Goal: Information Seeking & Learning: Learn about a topic

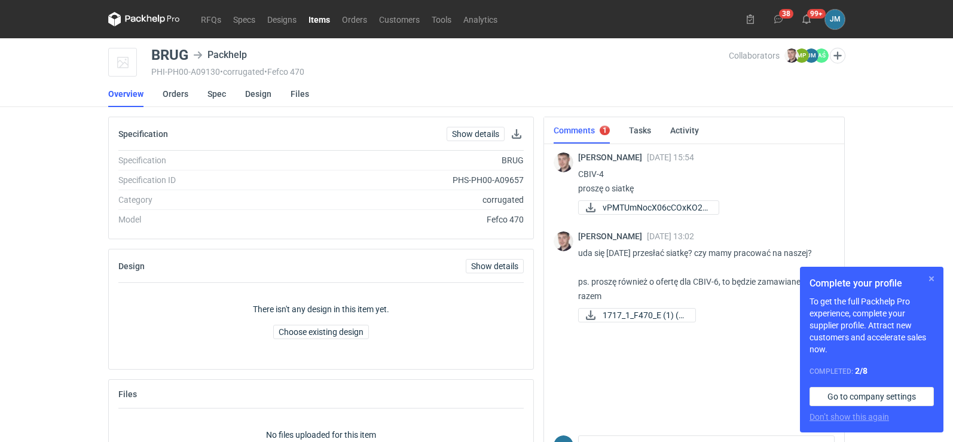
click at [930, 278] on button "button" at bounding box center [931, 278] width 14 height 14
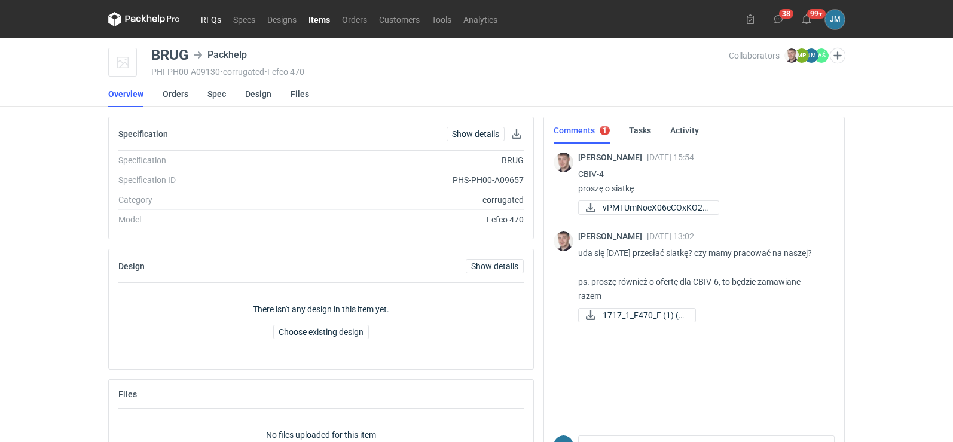
click at [206, 24] on link "RFQs" at bounding box center [211, 19] width 32 height 14
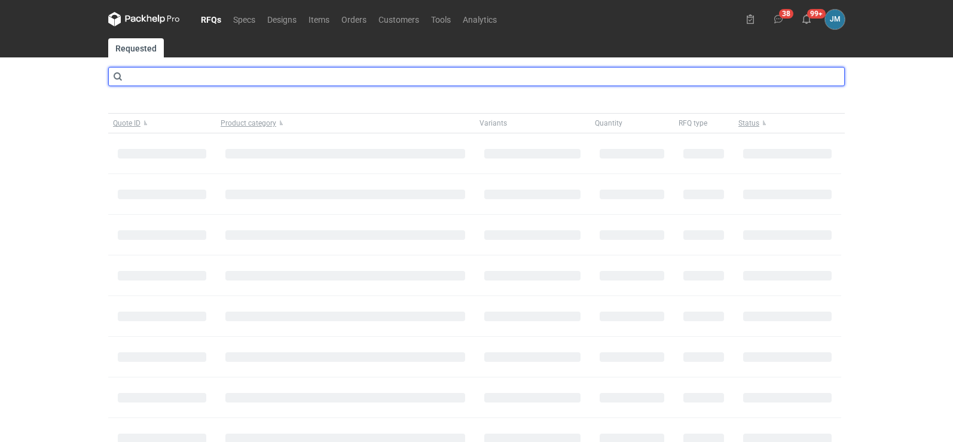
click at [192, 76] on input "text" at bounding box center [476, 76] width 736 height 19
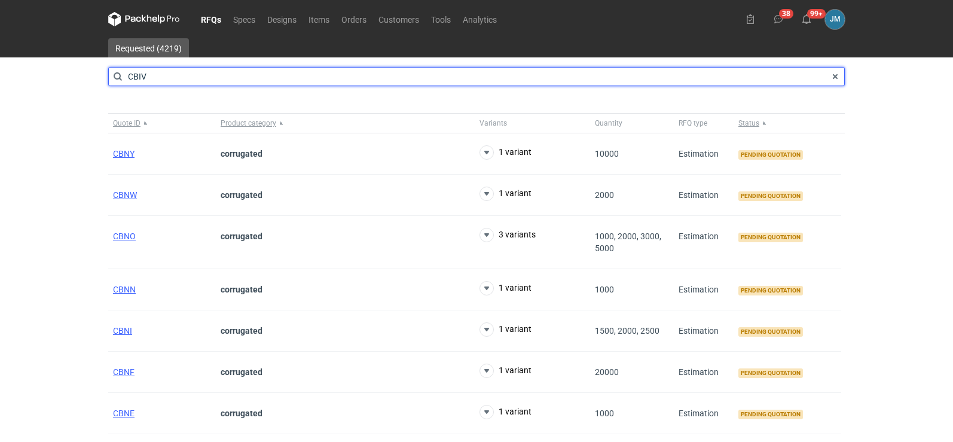
type input "CBIV"
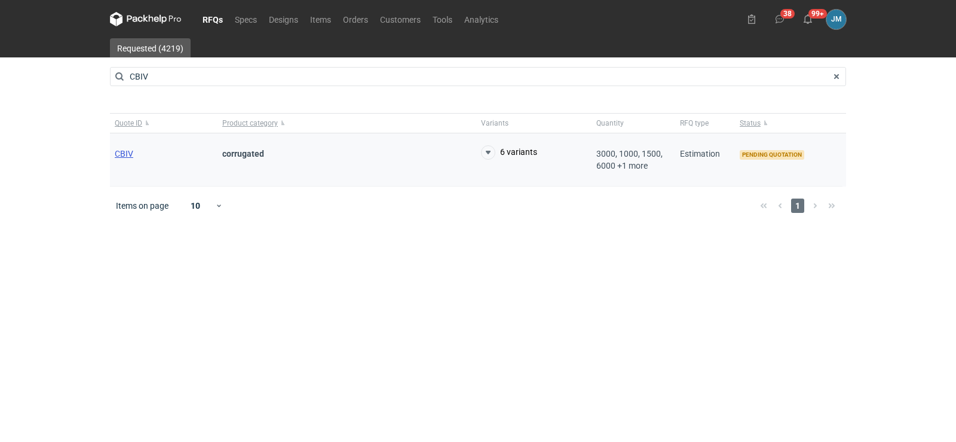
click at [122, 149] on span "CBIV" at bounding box center [124, 154] width 19 height 10
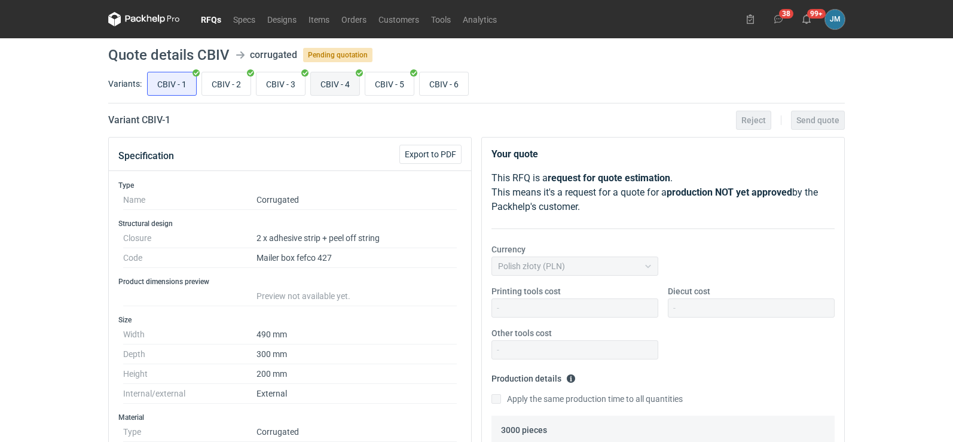
click at [338, 81] on input "CBIV - 4" at bounding box center [335, 83] width 48 height 23
radio input "true"
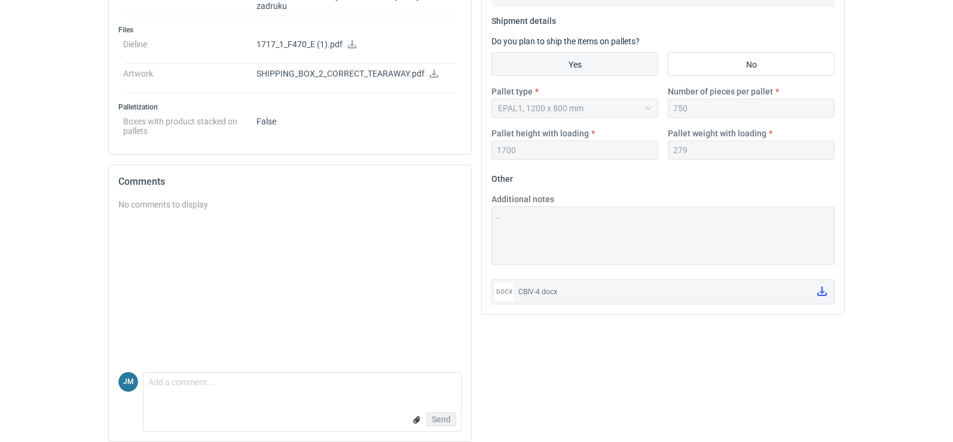
scroll to position [391, 0]
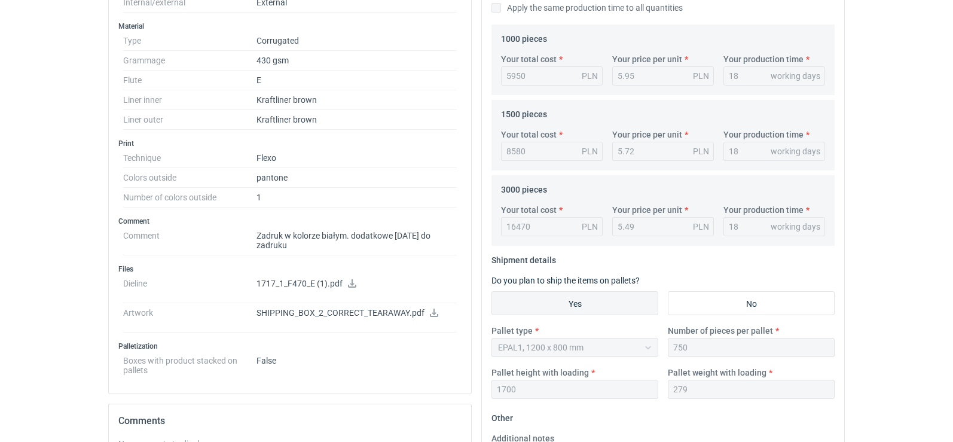
click at [433, 308] on icon at bounding box center [434, 312] width 8 height 8
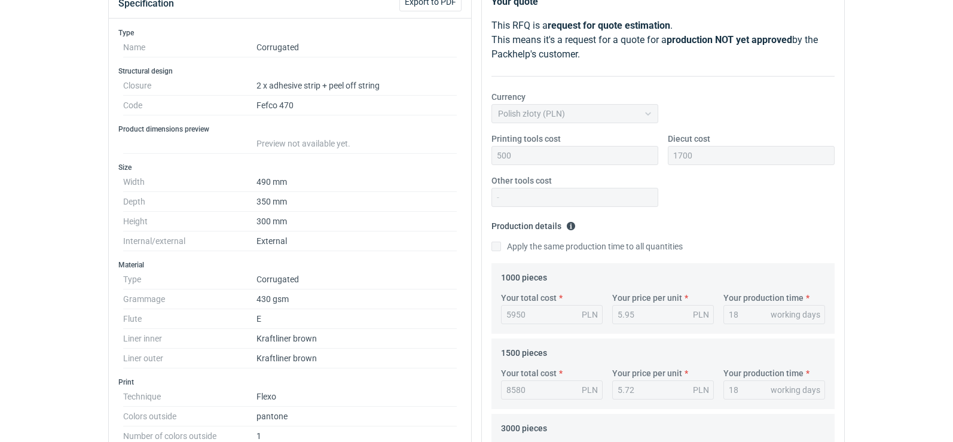
scroll to position [152, 0]
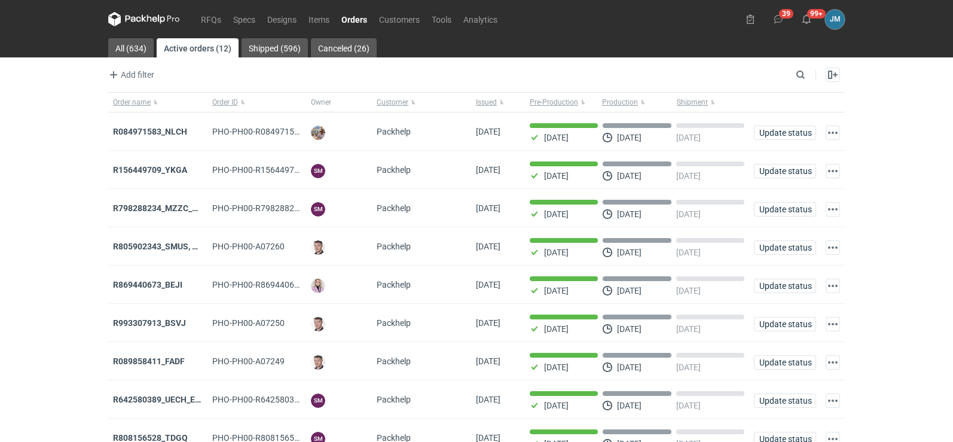
click at [129, 22] on icon at bounding box center [144, 19] width 72 height 14
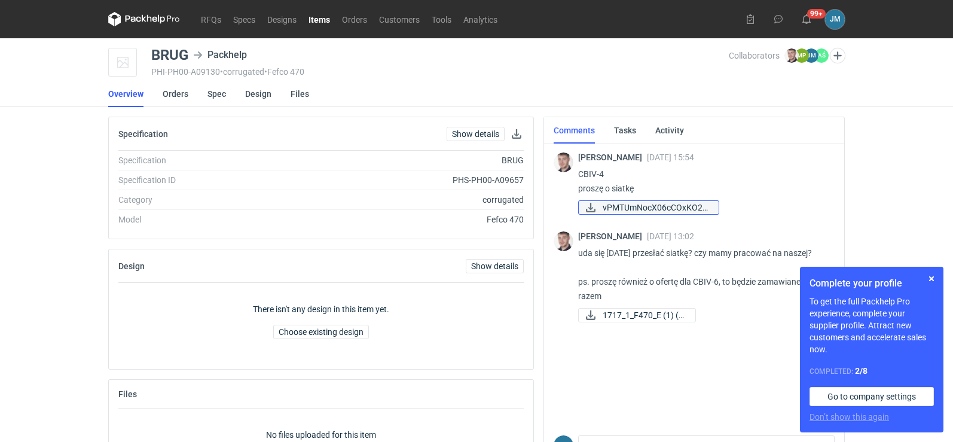
click at [663, 209] on span "vPMTUmNocX06cCOxKO2s..." at bounding box center [655, 207] width 106 height 13
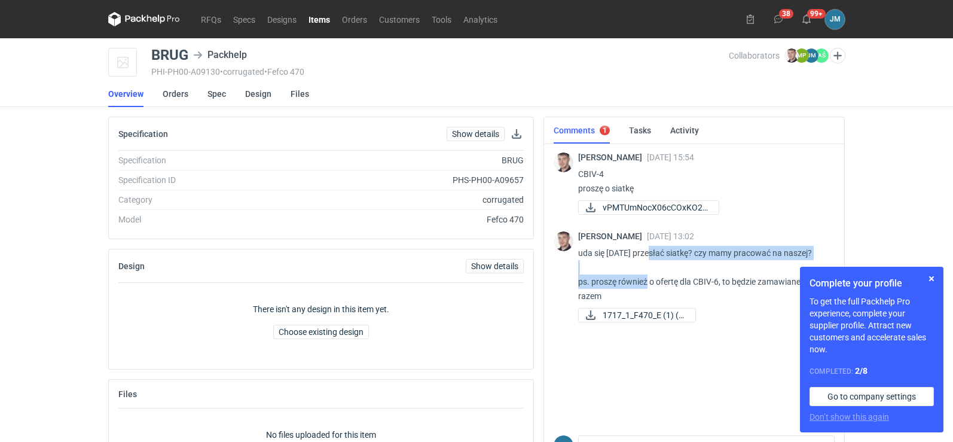
click at [641, 291] on p "uda się [DATE] przesłać siatkę? czy mamy pracować na naszej? ps. proszę również…" at bounding box center [701, 274] width 247 height 57
click at [633, 316] on span "1717_1_F470_E (1) (3..." at bounding box center [643, 314] width 83 height 13
click at [515, 355] on div "There isn't any design in this item yet. Choose existing design" at bounding box center [320, 321] width 405 height 76
drag, startPoint x: 598, startPoint y: 176, endPoint x: 583, endPoint y: 174, distance: 15.1
click at [581, 176] on p "CBIV-4 proszę o siatkę" at bounding box center [701, 181] width 247 height 29
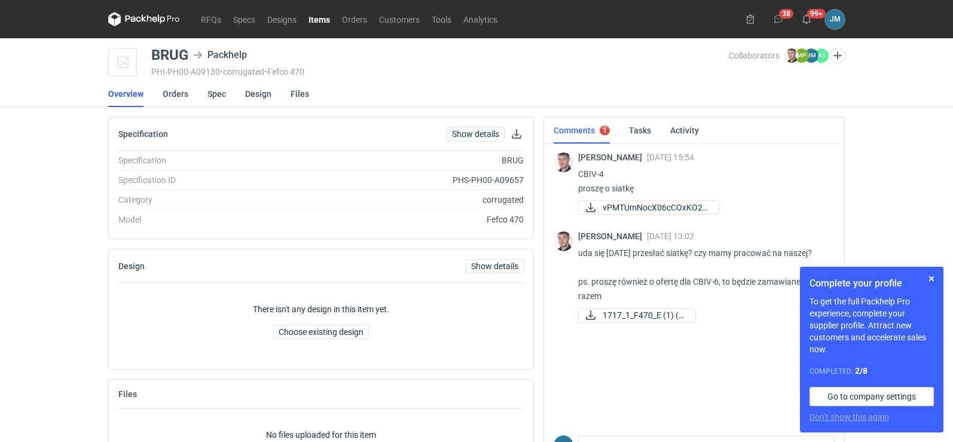
drag, startPoint x: 583, startPoint y: 174, endPoint x: 577, endPoint y: 182, distance: 10.2
click at [574, 182] on div "Maciej Sikora 22 Sep 2025 15:54 CBIV-4 proszę o siatkę vPMTUmNocX06cCOxKO2s..." at bounding box center [693, 183] width 281 height 82
drag, startPoint x: 597, startPoint y: 175, endPoint x: 579, endPoint y: 175, distance: 17.9
click at [579, 175] on p "CBIV-4 proszę o siatkę" at bounding box center [701, 181] width 247 height 29
copy p "CBIV"
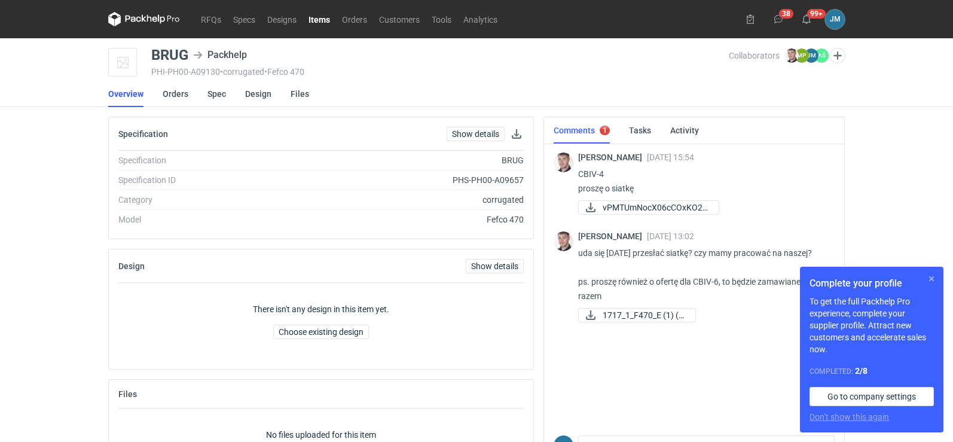
click at [935, 278] on button "button" at bounding box center [931, 278] width 14 height 14
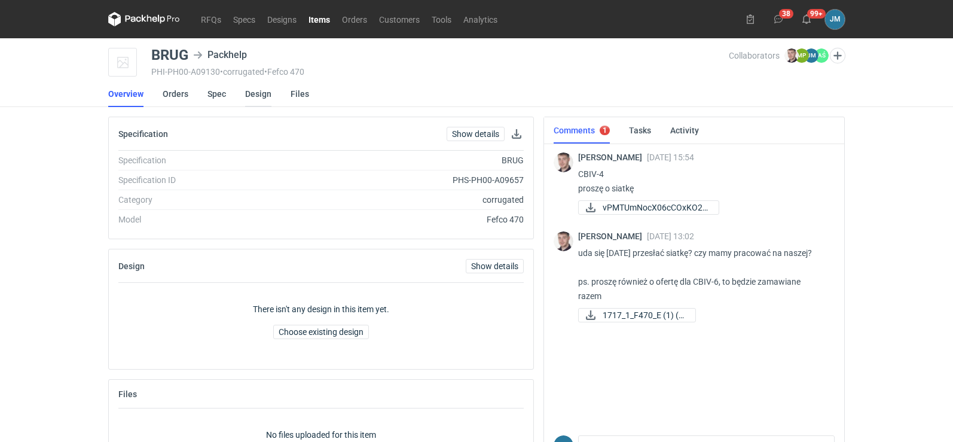
click at [252, 93] on link "Design" at bounding box center [258, 94] width 26 height 26
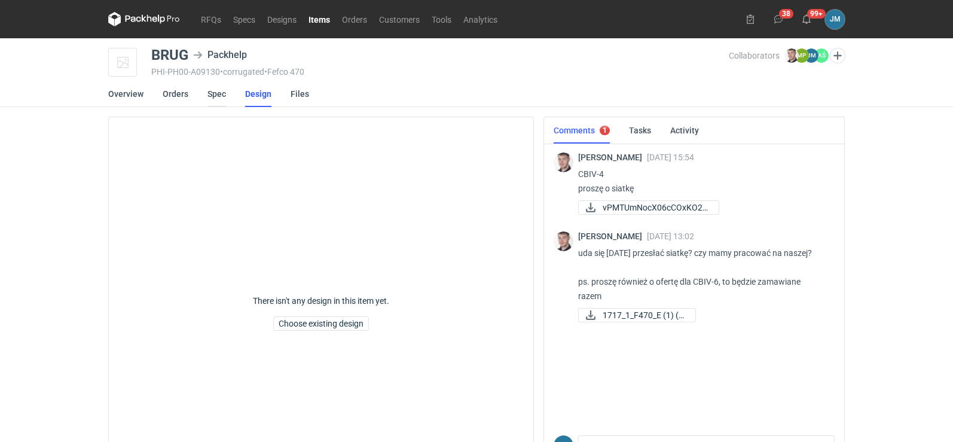
click at [213, 94] on link "Spec" at bounding box center [216, 94] width 19 height 26
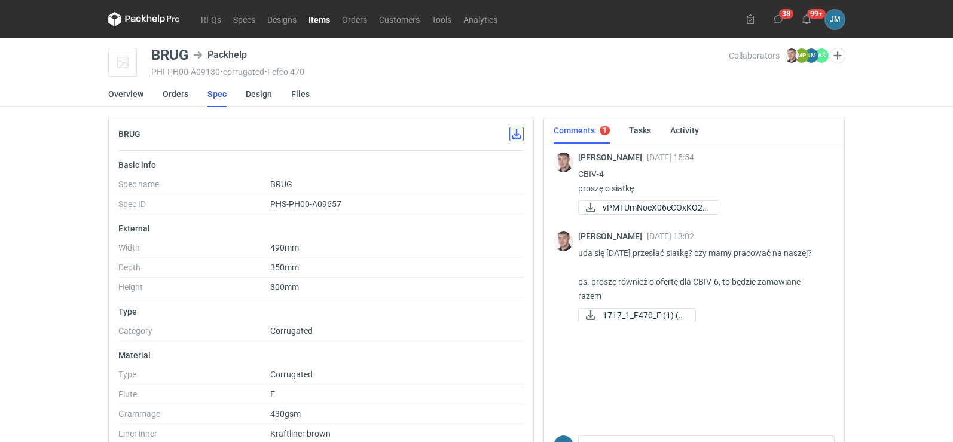
click at [517, 138] on button "button" at bounding box center [516, 134] width 14 height 14
drag, startPoint x: 195, startPoint y: 54, endPoint x: 151, endPoint y: 56, distance: 43.7
click at [151, 56] on div "BRUG Packhelp PHI-PH00-A09130 • corrugated • Fefco 470 Collaborators Maciej Sik…" at bounding box center [476, 63] width 736 height 30
copy div "BRUG"
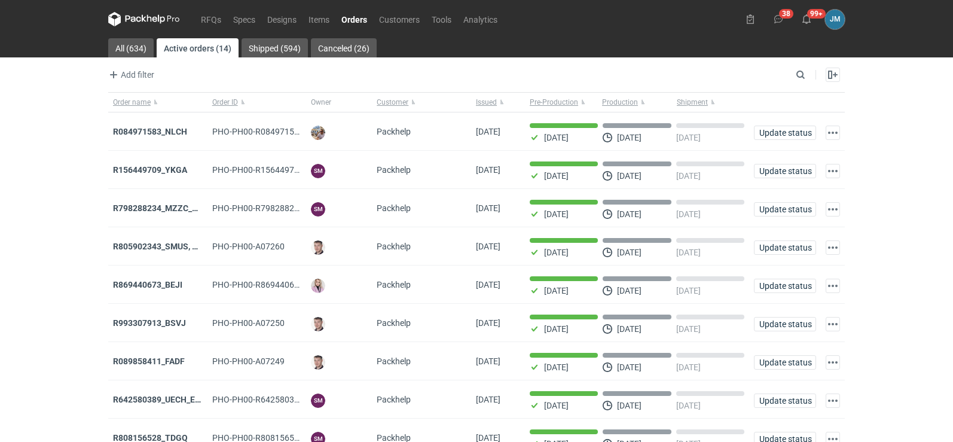
click at [143, 20] on icon at bounding box center [144, 19] width 72 height 14
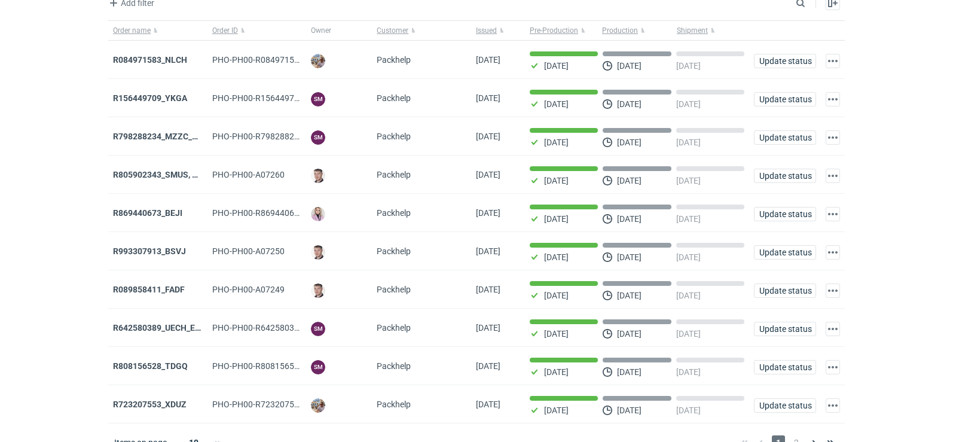
scroll to position [97, 0]
